Goal: Transaction & Acquisition: Purchase product/service

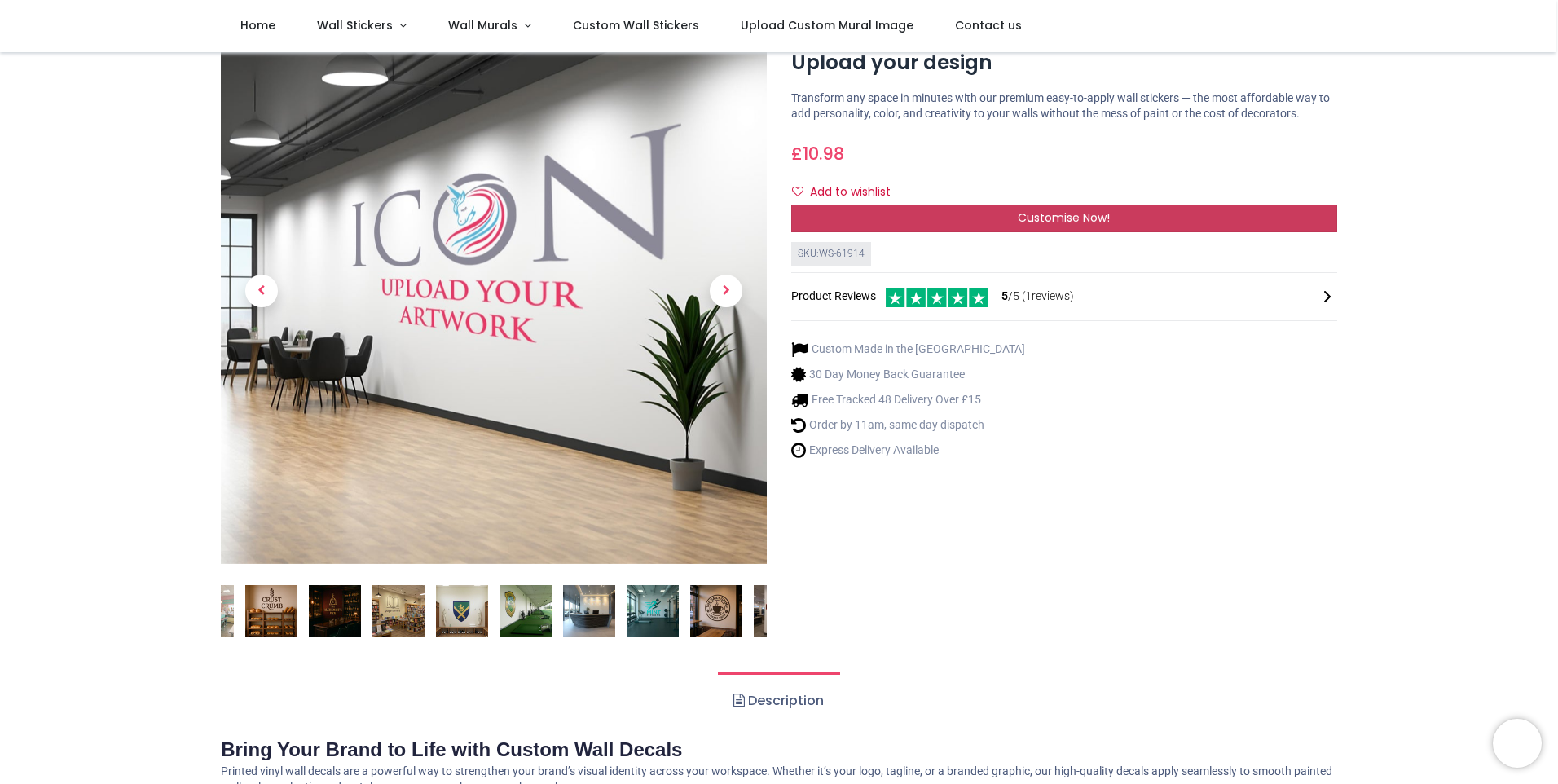
scroll to position [82, 0]
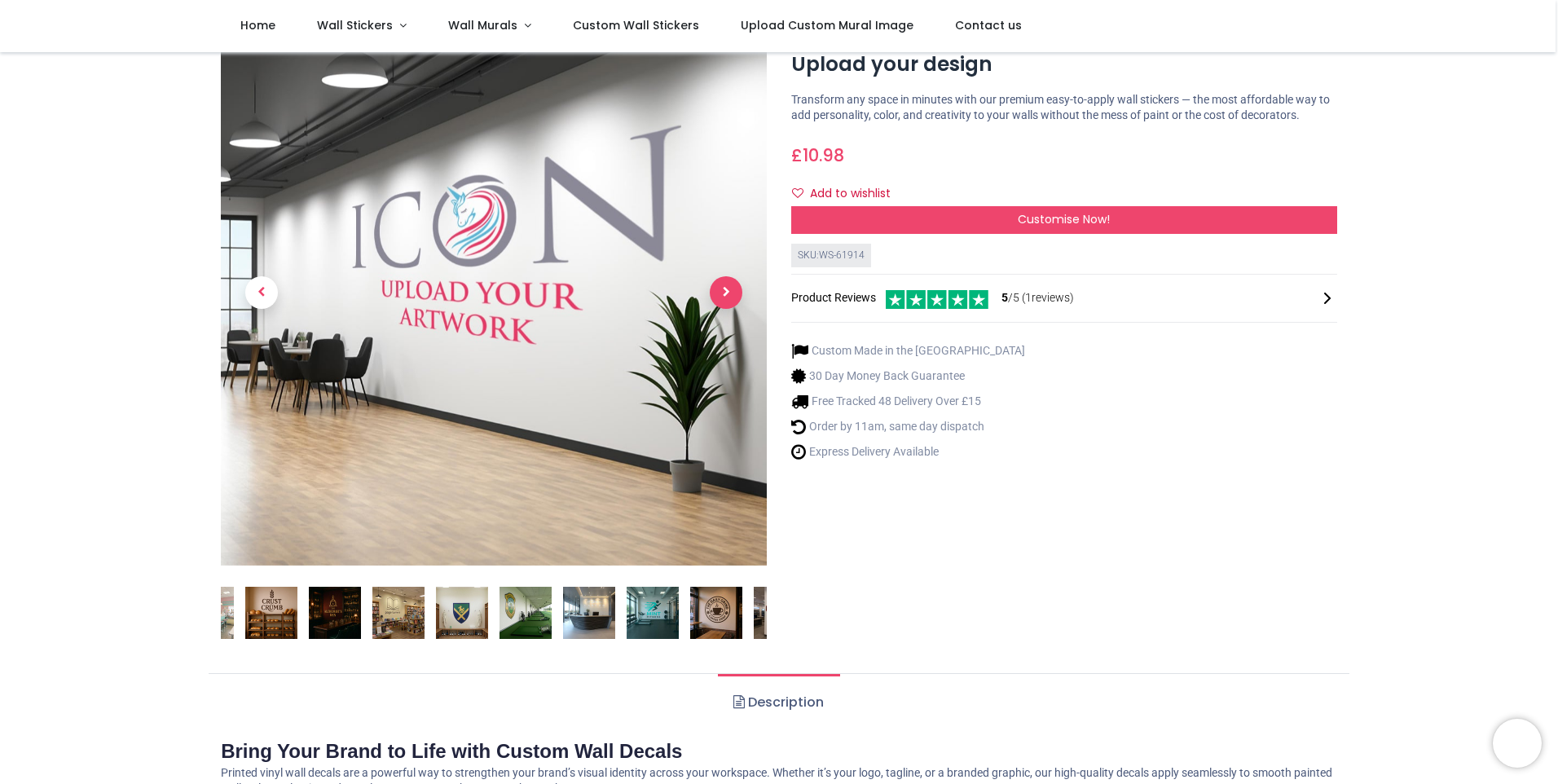
click at [732, 304] on span "Next" at bounding box center [726, 292] width 32 height 32
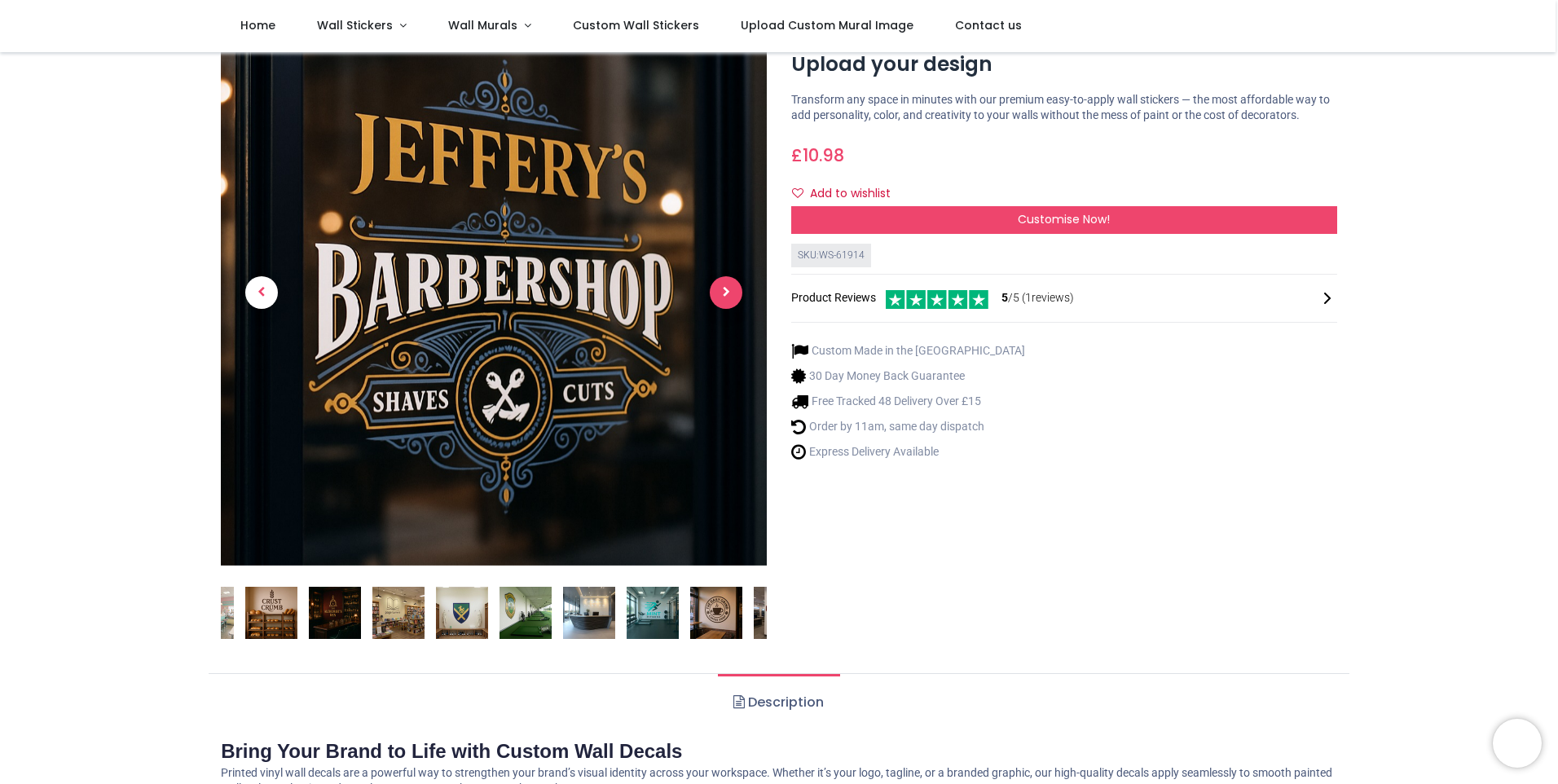
click at [732, 304] on span "Next" at bounding box center [726, 292] width 32 height 32
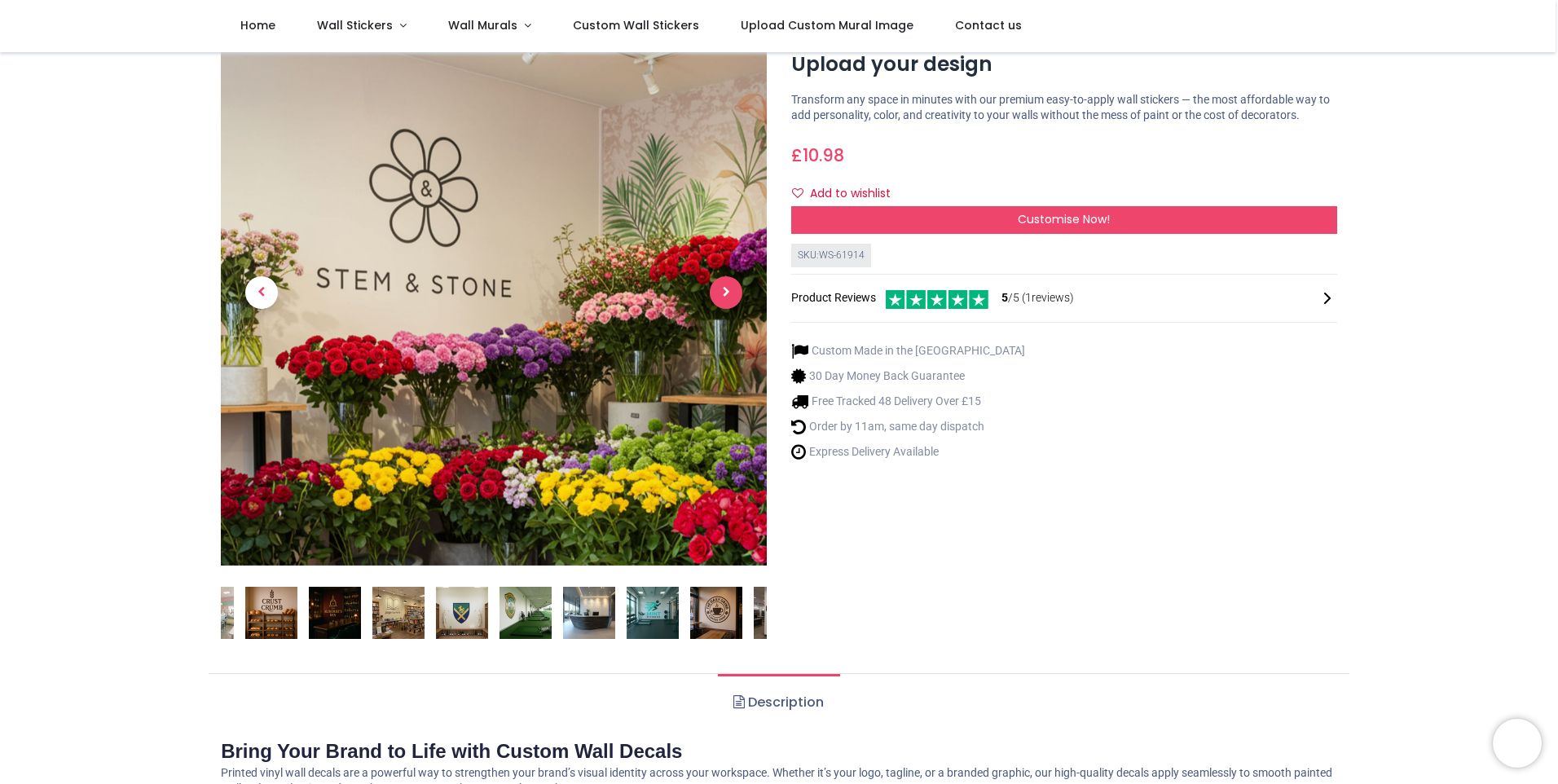
click at [726, 288] on span "Next" at bounding box center [726, 292] width 32 height 32
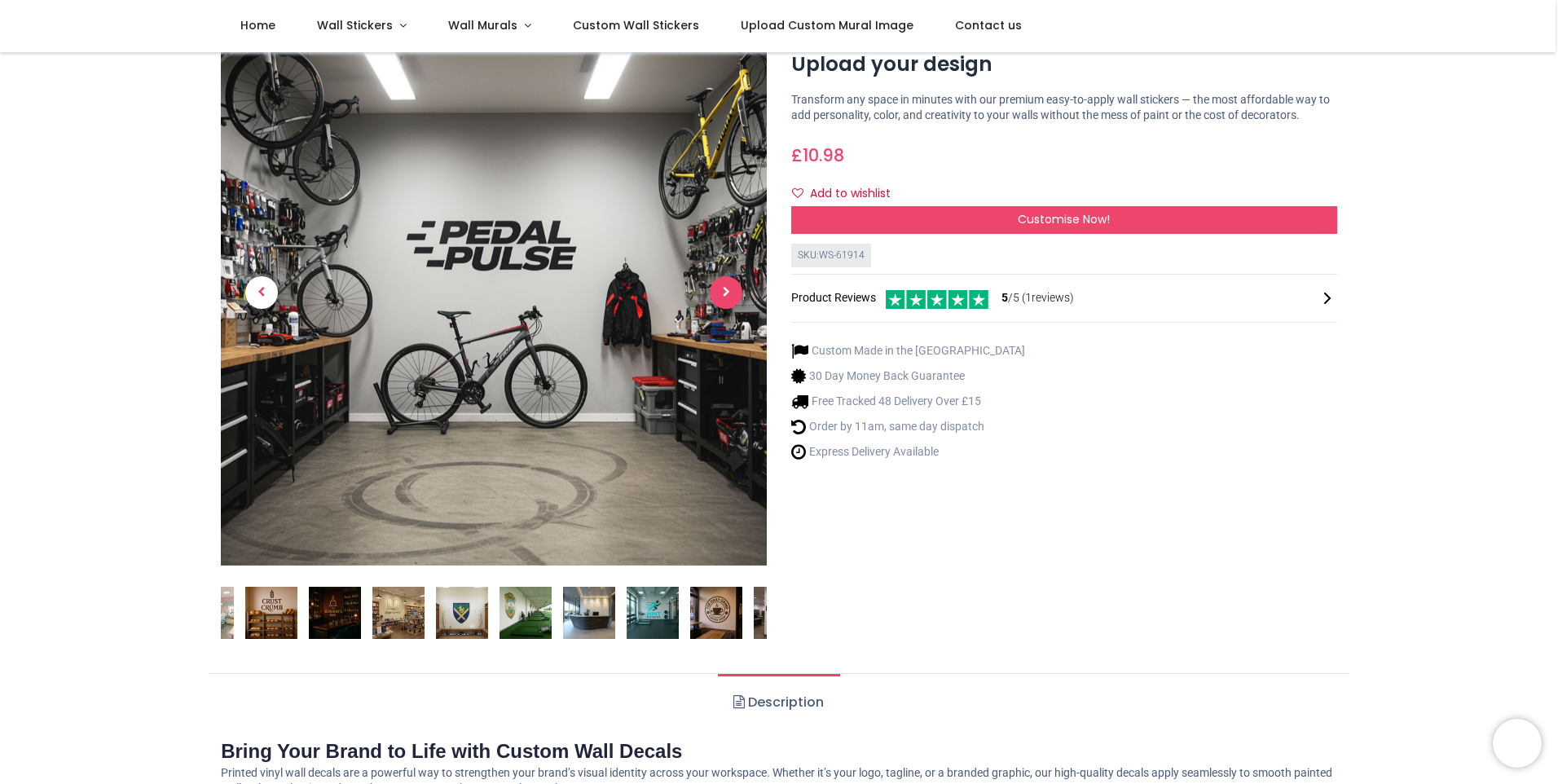
click at [726, 288] on span "Next" at bounding box center [726, 292] width 32 height 32
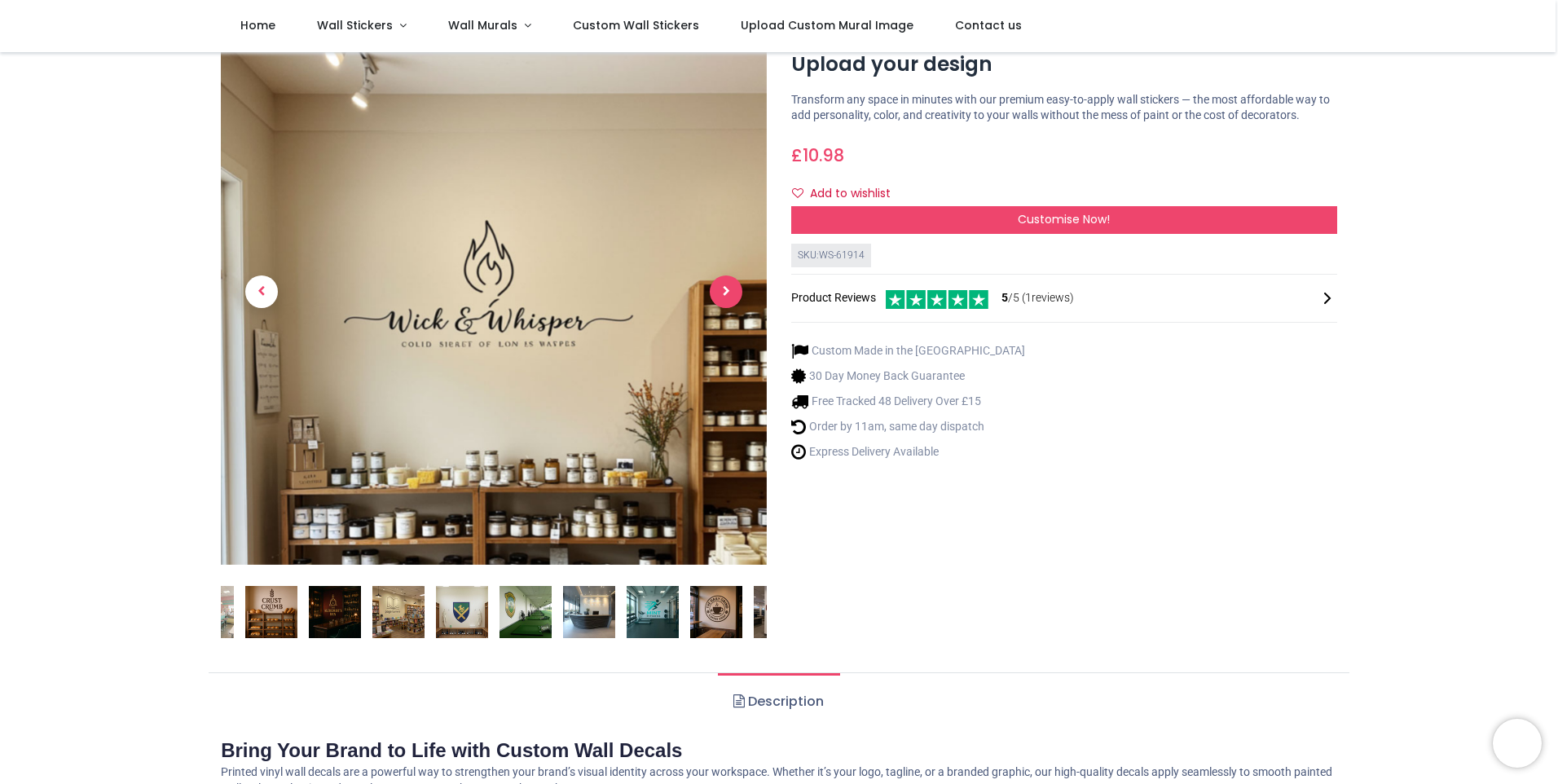
click at [726, 288] on span "Next" at bounding box center [726, 291] width 32 height 32
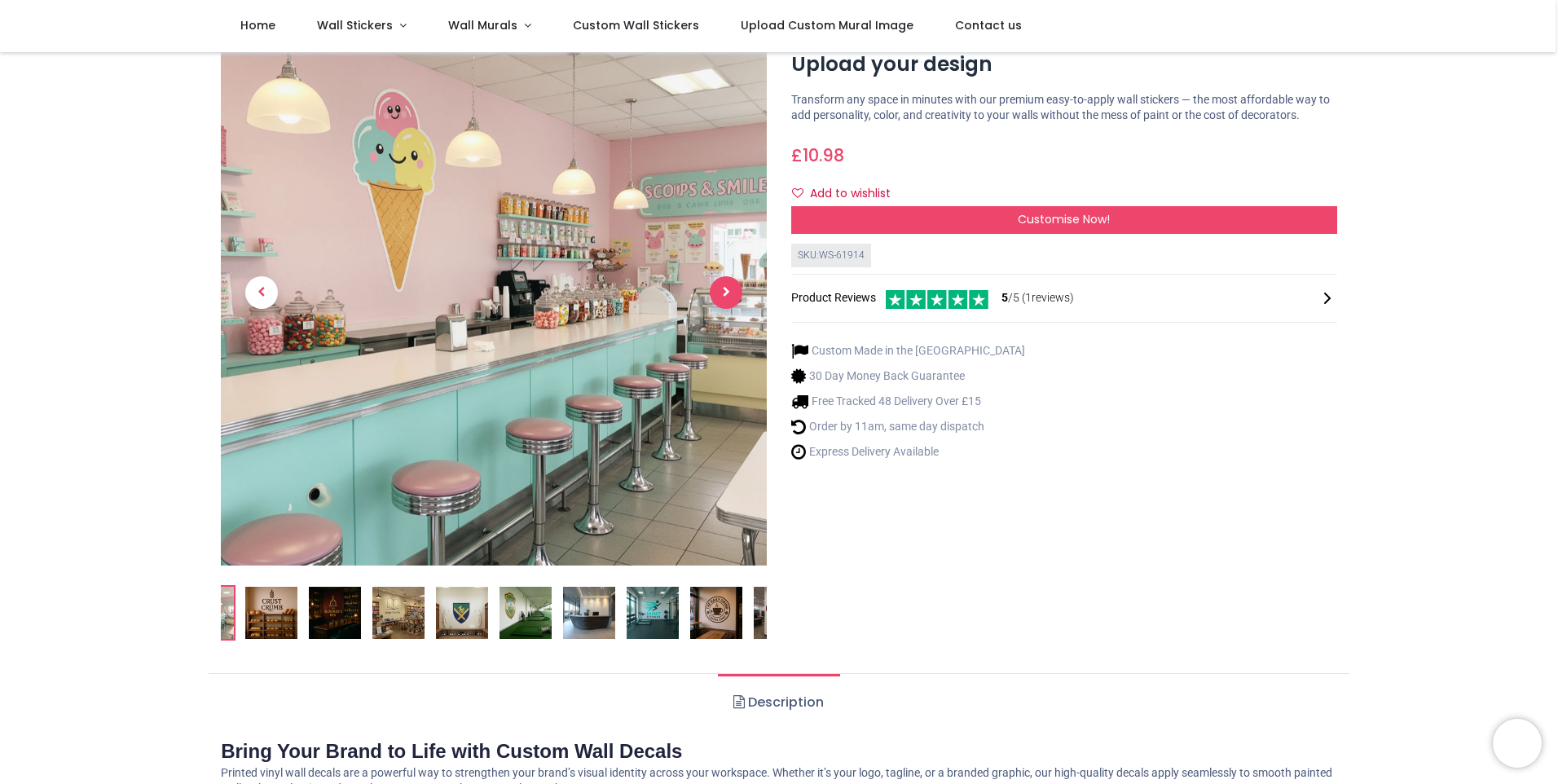
click at [726, 288] on span "Next" at bounding box center [726, 292] width 32 height 32
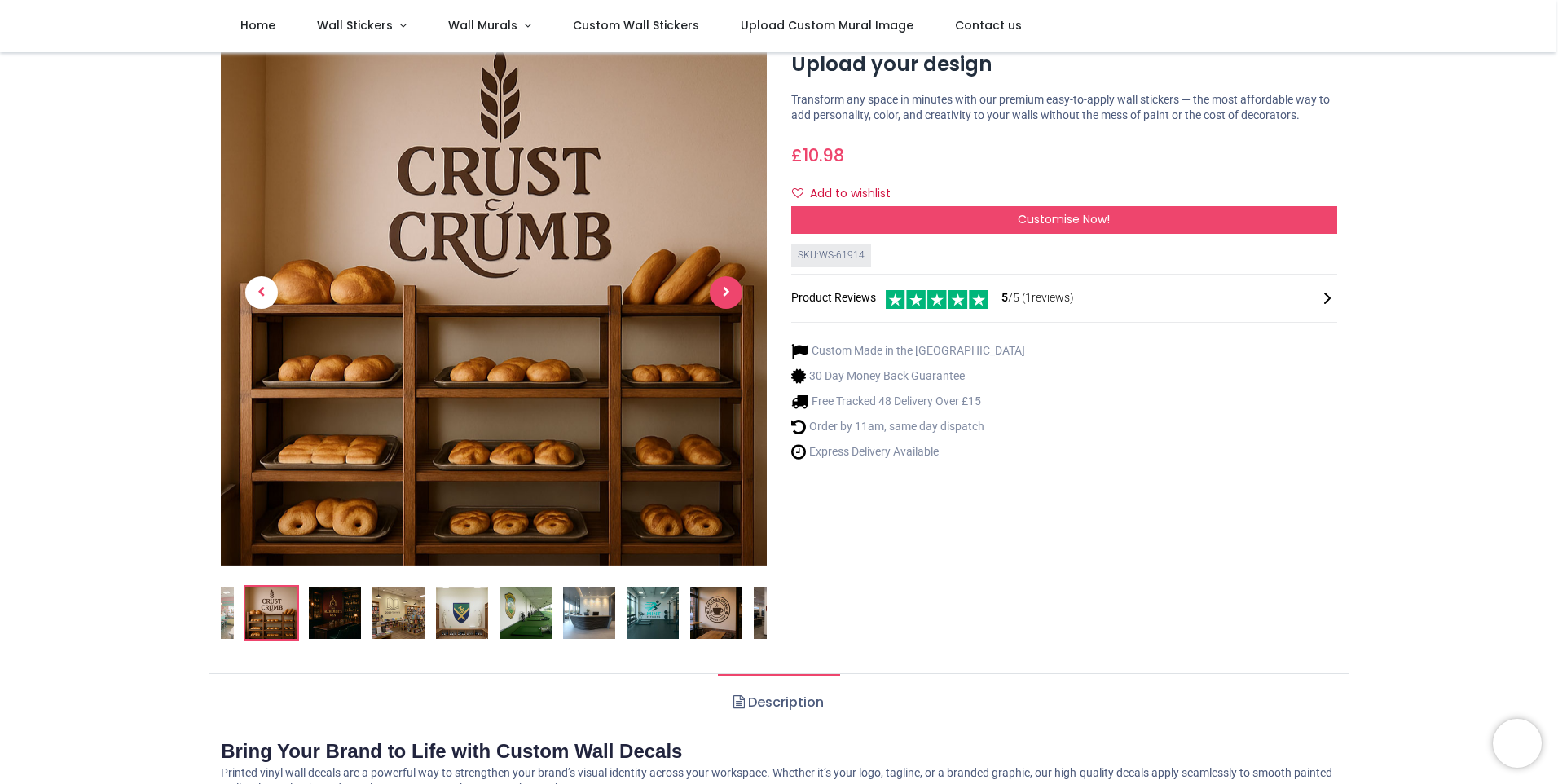
click at [726, 288] on span "Next" at bounding box center [726, 292] width 32 height 32
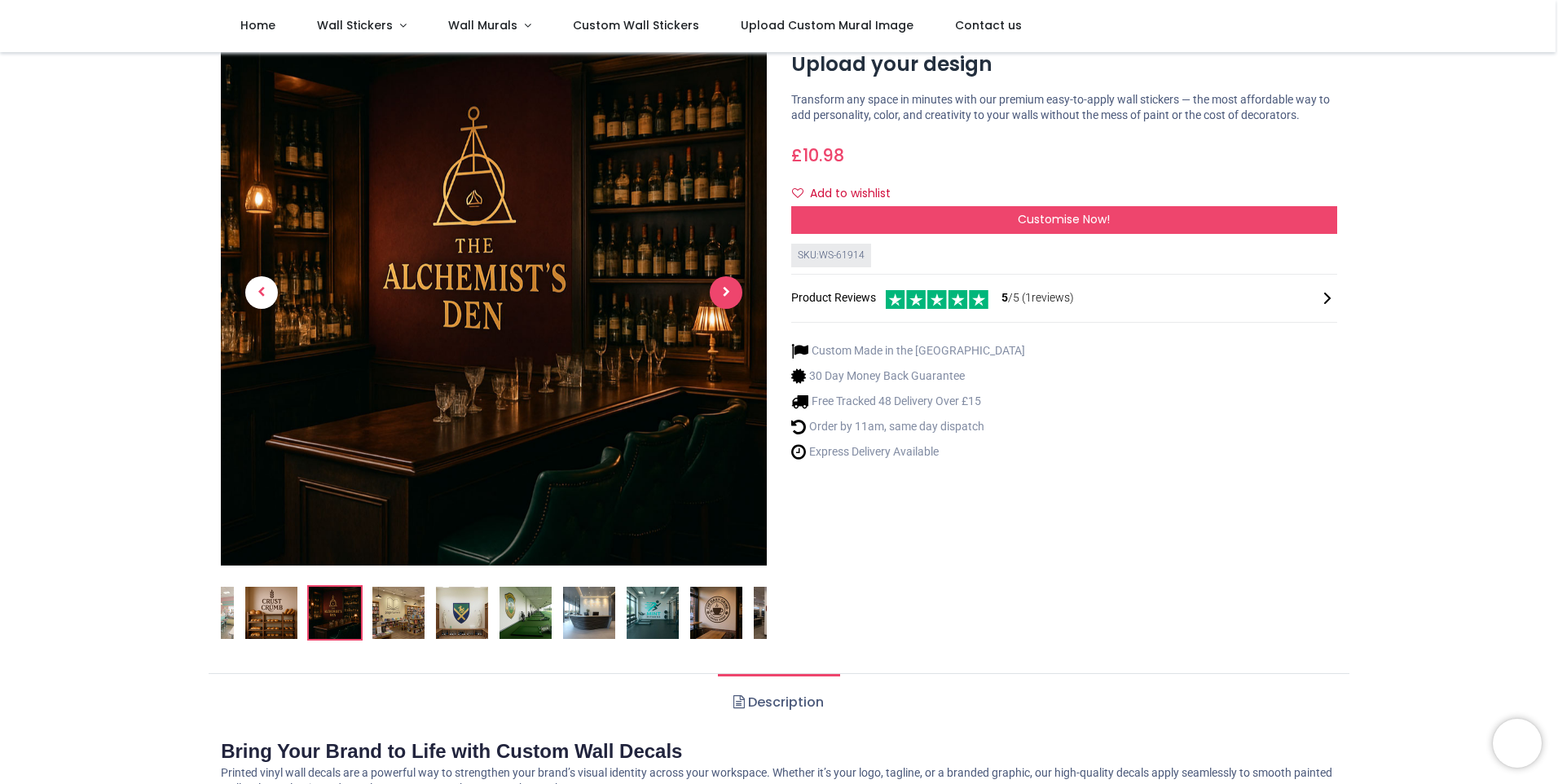
click at [726, 288] on span "Next" at bounding box center [726, 292] width 32 height 32
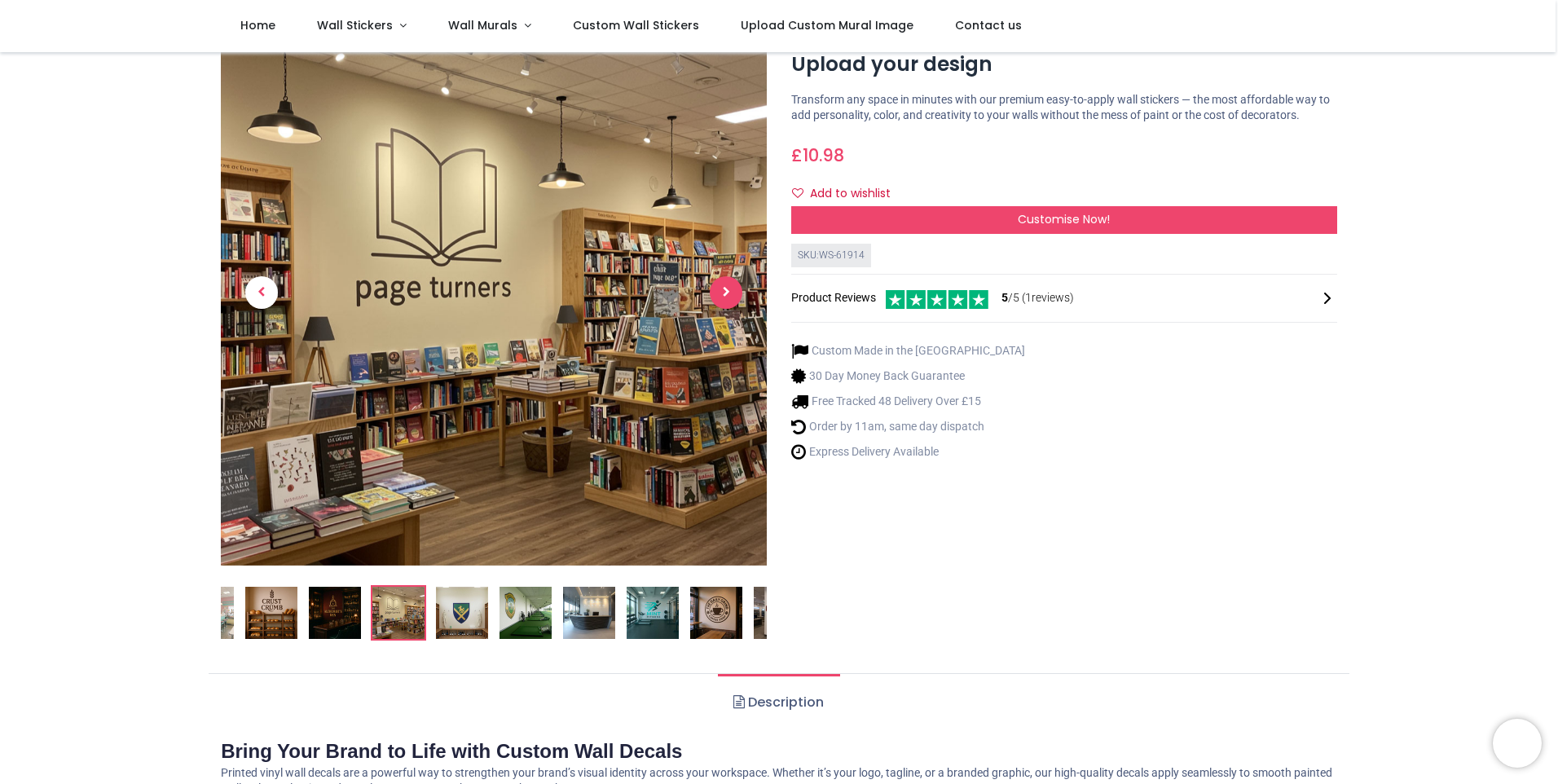
click at [726, 288] on span "Next" at bounding box center [726, 292] width 32 height 32
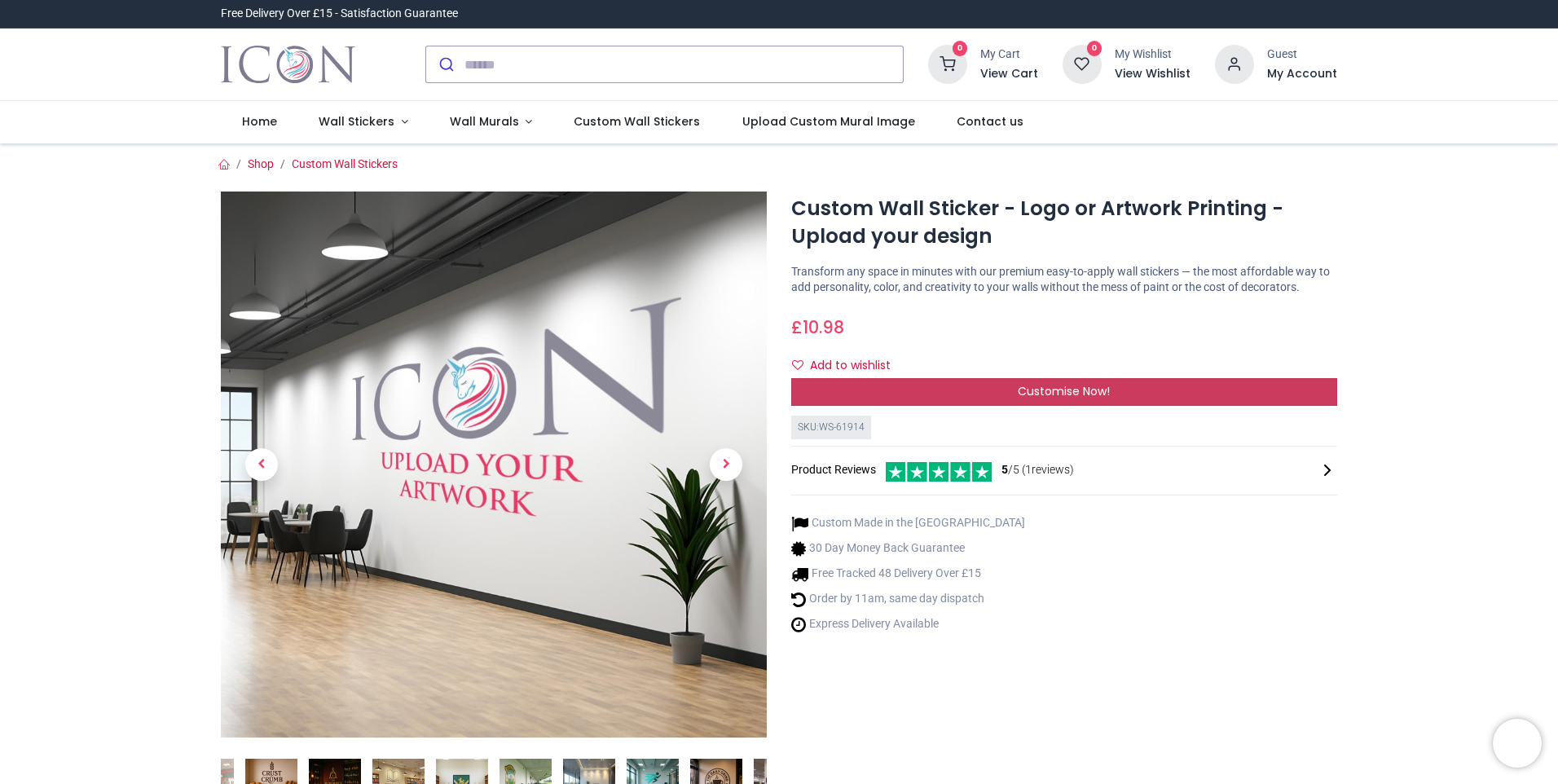
click at [1069, 391] on span "Customise Now!" at bounding box center [1064, 391] width 92 height 16
